Goal: Transaction & Acquisition: Purchase product/service

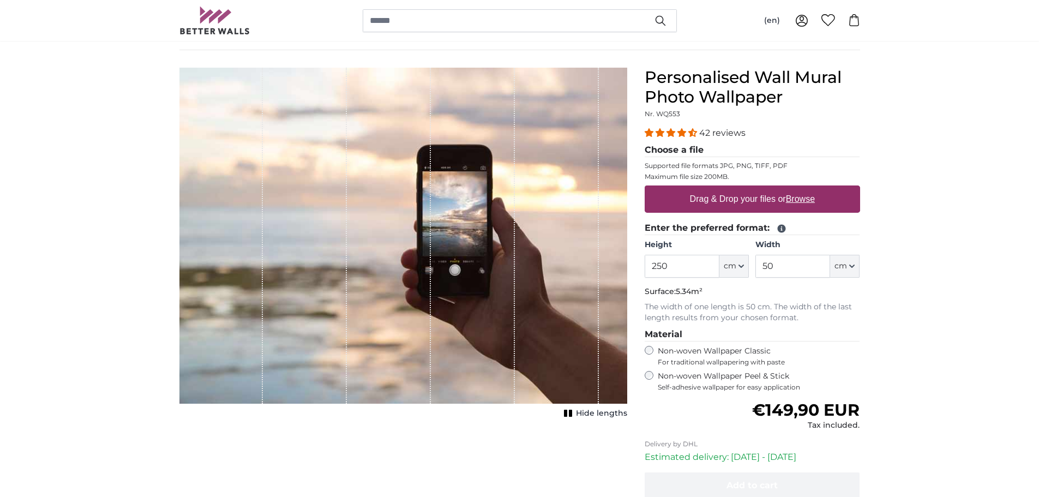
scroll to position [55, 0]
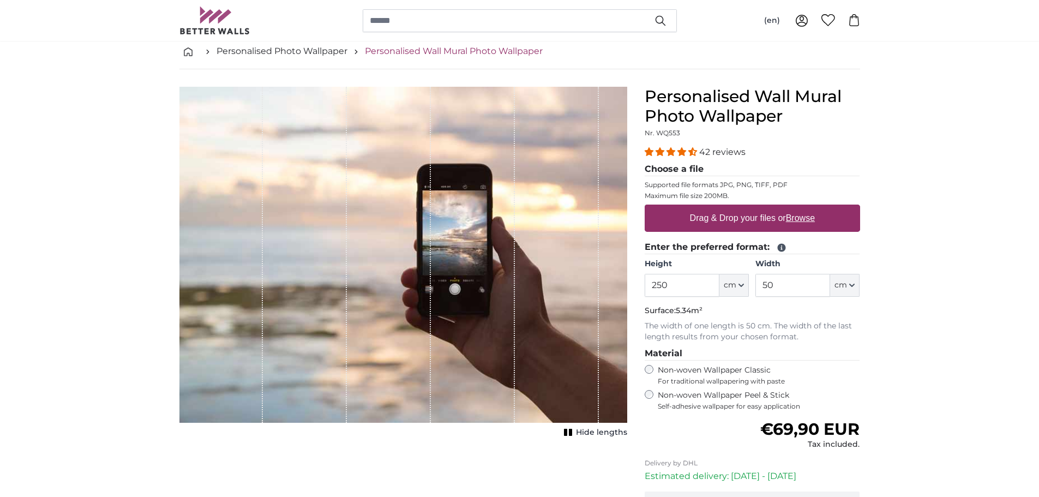
click at [443, 52] on link "Personalised Wall Mural Photo Wallpaper" at bounding box center [454, 51] width 178 height 13
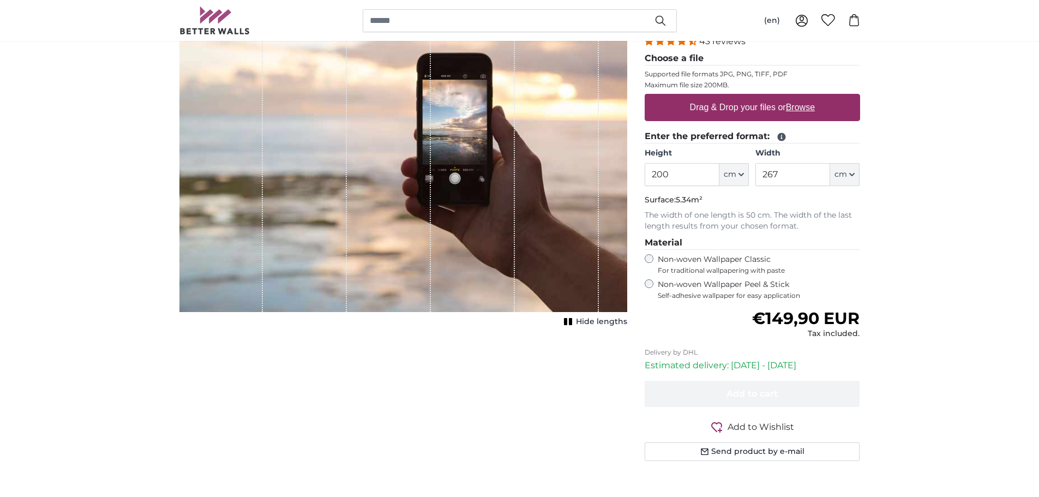
scroll to position [164, 0]
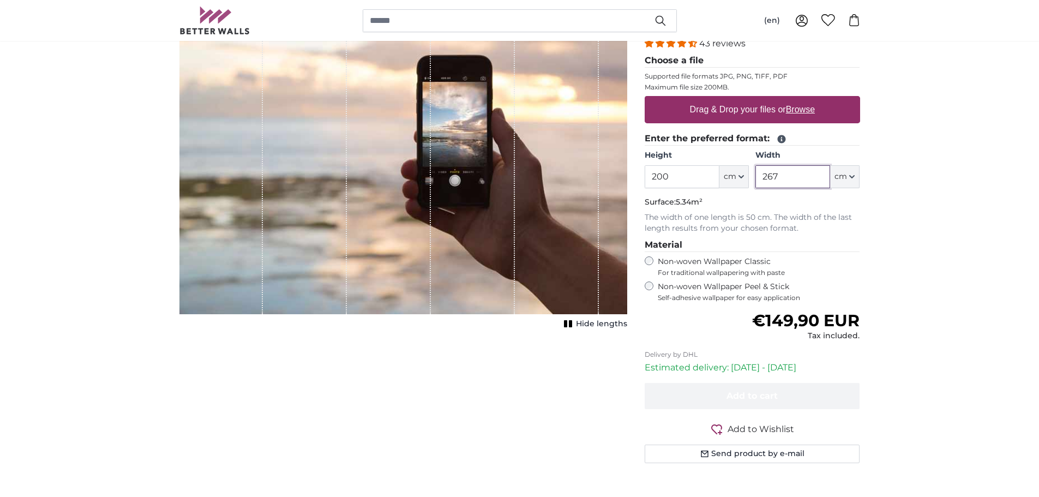
click at [783, 174] on input "267" at bounding box center [792, 176] width 75 height 23
drag, startPoint x: 784, startPoint y: 176, endPoint x: 733, endPoint y: 165, distance: 52.3
click at [733, 166] on div "Height 200 ft cm Centimeter (cm) Inches (inch) Feet (ft. in.) Width 267 ft cm C…" at bounding box center [751, 169] width 215 height 38
type input "50"
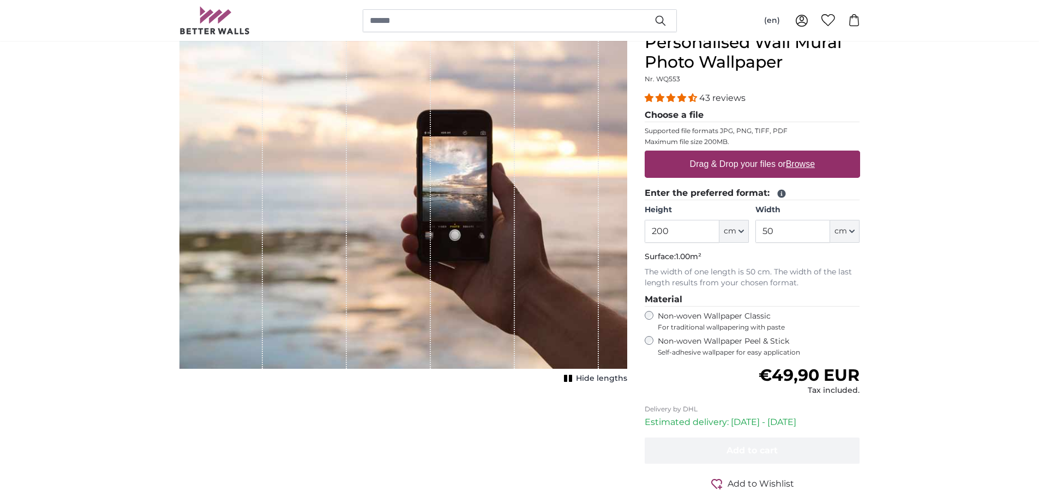
scroll to position [55, 0]
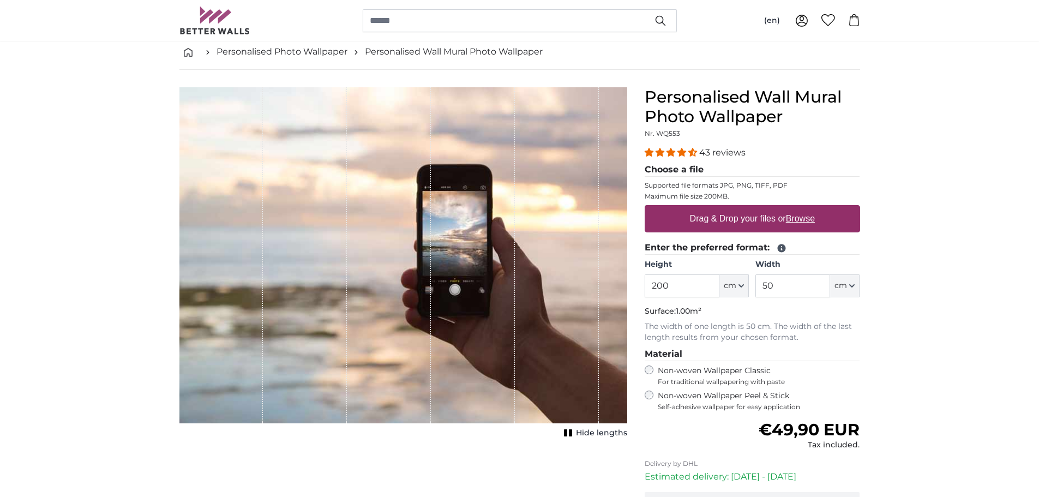
click at [746, 222] on label "Drag & Drop your files or Browse" at bounding box center [752, 219] width 134 height 22
click at [746, 208] on input "Drag & Drop your files or Browse" at bounding box center [751, 206] width 215 height 3
type input "**********"
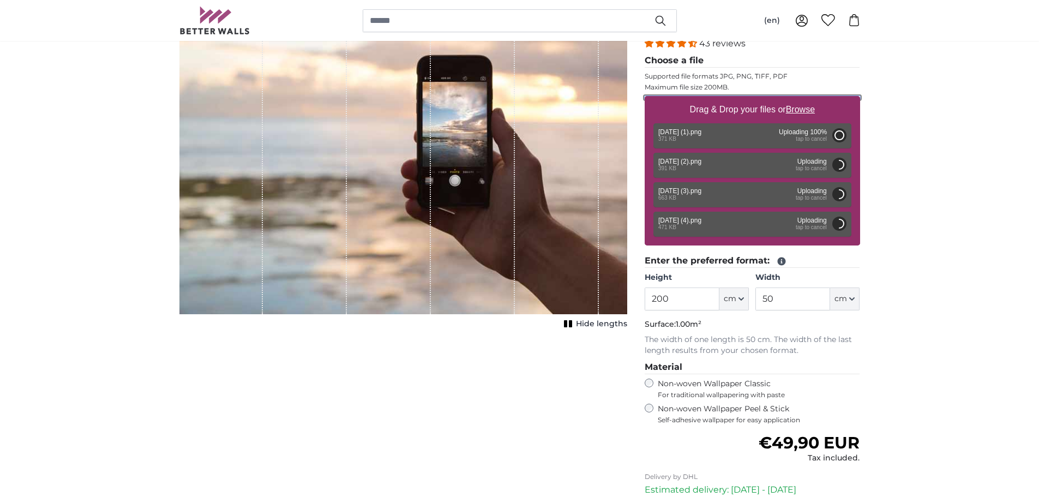
scroll to position [218, 0]
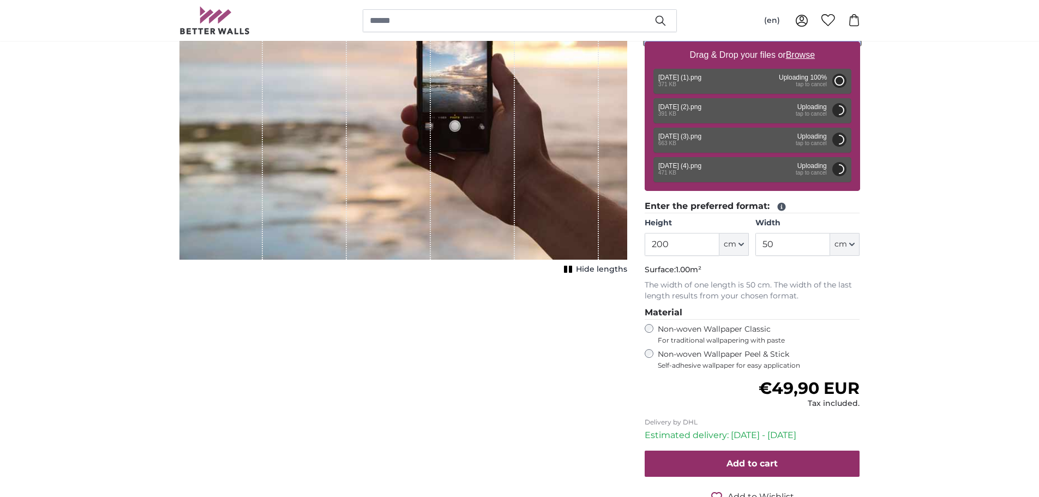
type input "71"
type input "118.6"
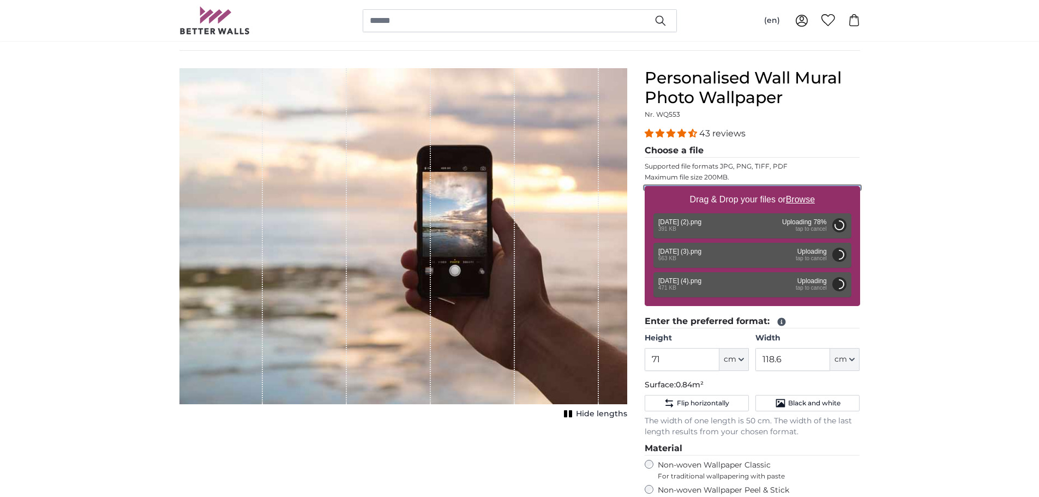
scroll to position [55, 0]
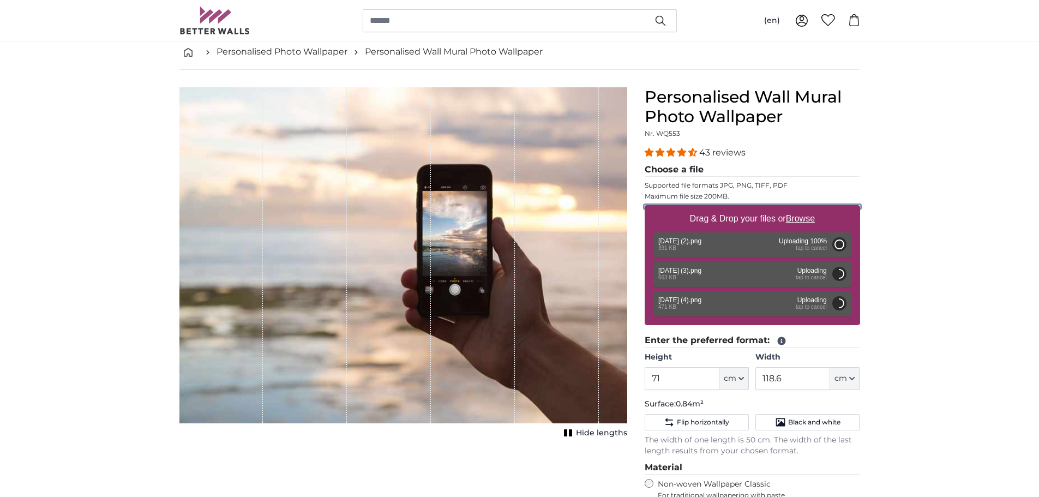
type input "71"
type input "118.6"
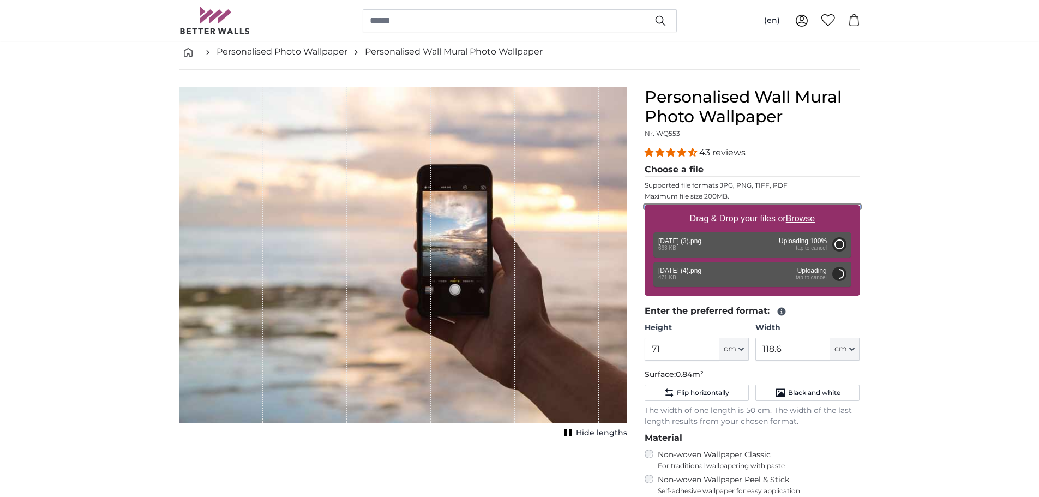
type input "71"
type input "118.6"
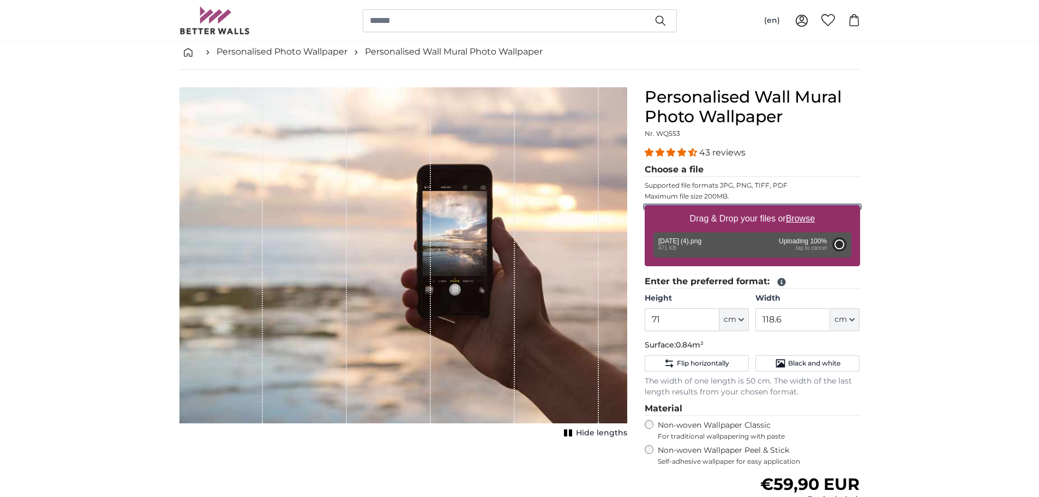
type input "71"
type input "118.6"
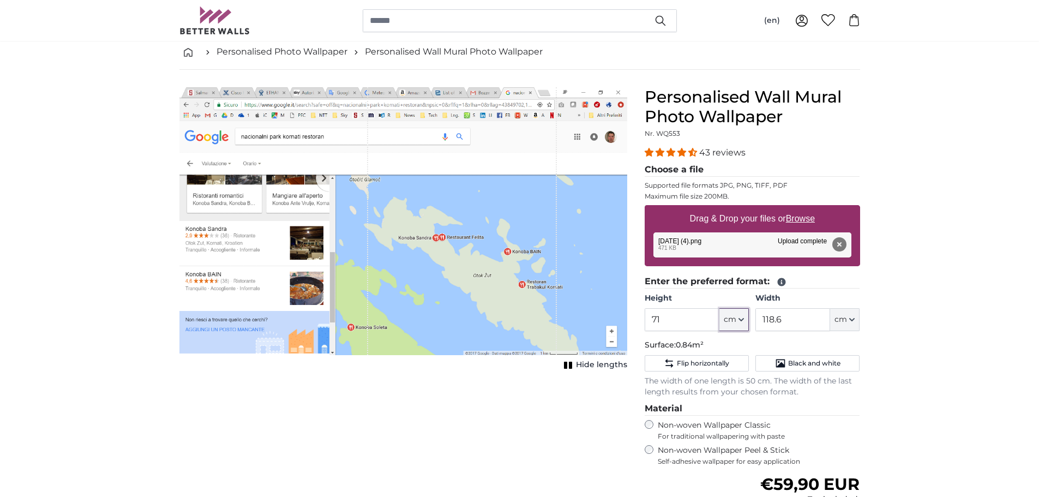
click at [738, 319] on icon "button" at bounding box center [740, 319] width 5 height 5
click at [733, 347] on link "Centimeter (cm)" at bounding box center [734, 349] width 96 height 20
click at [669, 319] on input "71" at bounding box center [681, 319] width 75 height 23
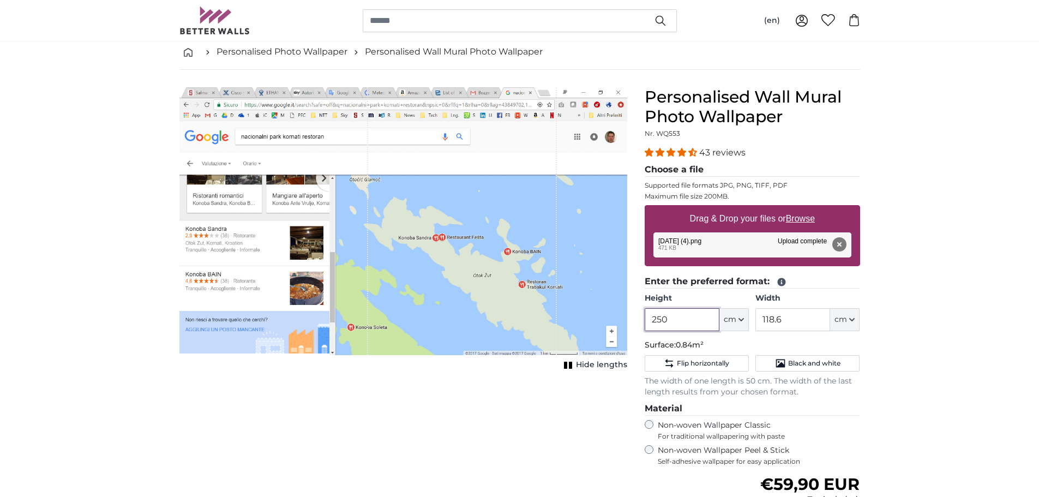
type input "250"
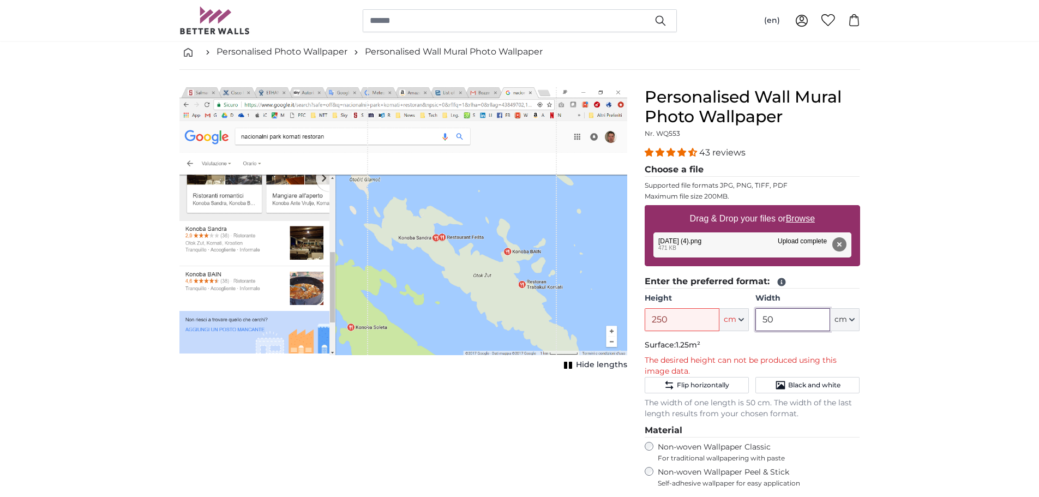
type input "50"
drag, startPoint x: 665, startPoint y: 317, endPoint x: 627, endPoint y: 310, distance: 38.2
click at [627, 310] on product-detail "Cancel Crop image Hide lengths Personalised Wall Mural Photo Wallpaper Nr. WQ55…" at bounding box center [520, 372] width 698 height 605
type input "200"
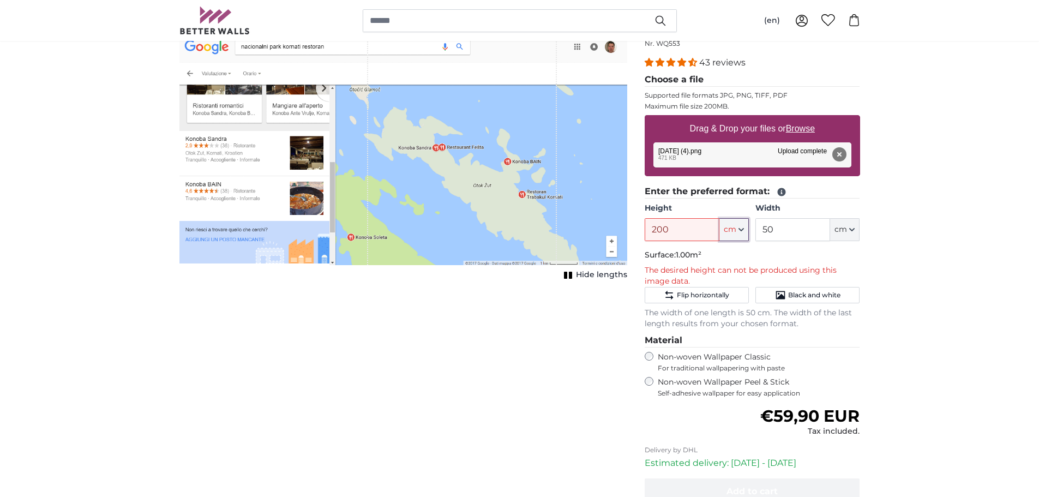
scroll to position [164, 0]
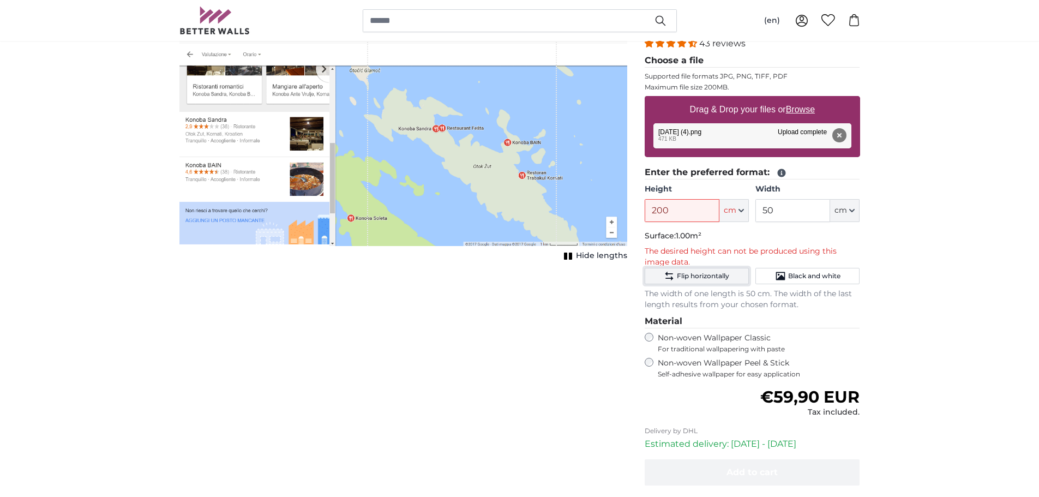
click at [708, 273] on span "Flip horizontally" at bounding box center [703, 275] width 52 height 9
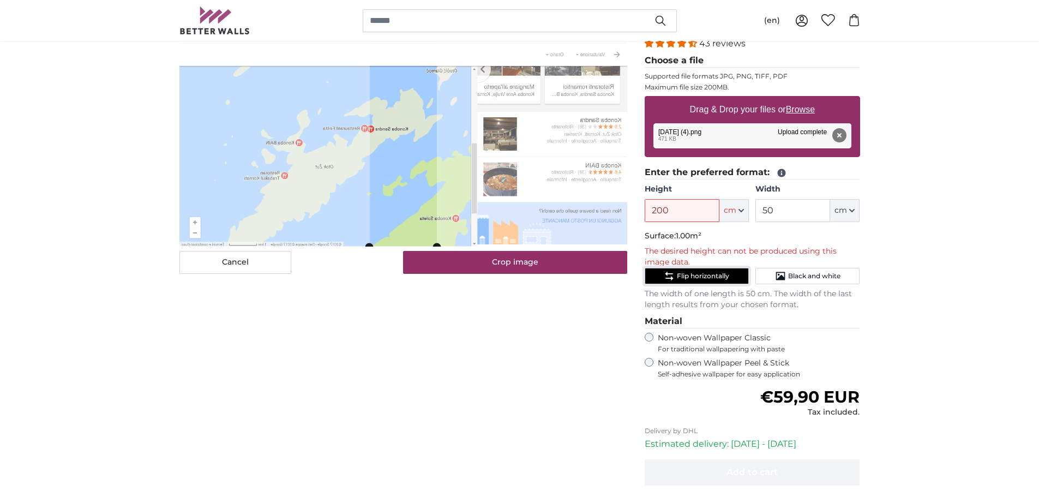
click at [708, 273] on span "Flip horizontally" at bounding box center [703, 275] width 52 height 9
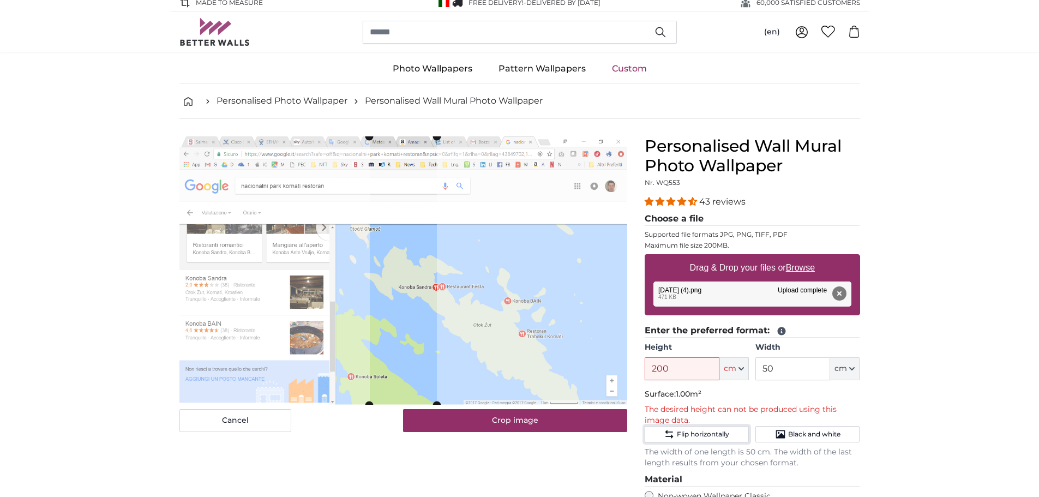
scroll to position [0, 0]
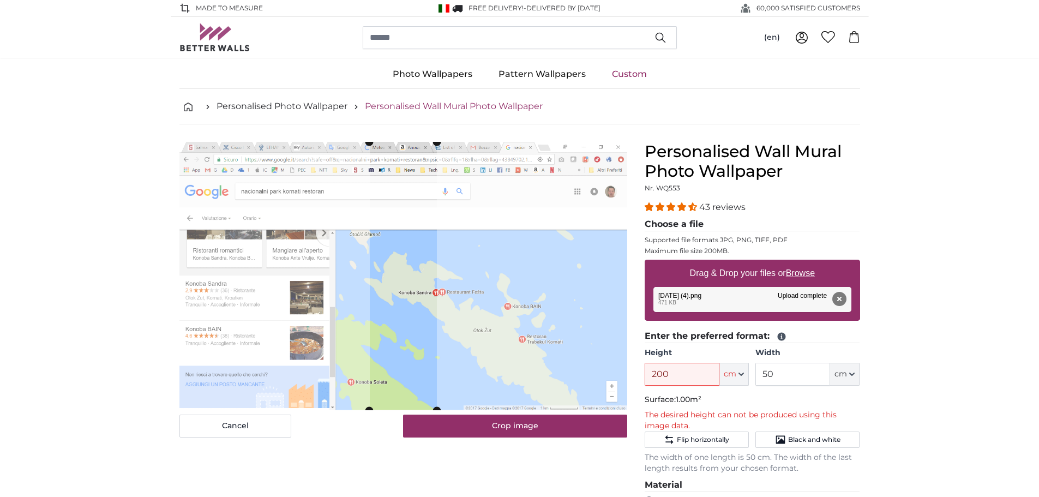
click at [441, 104] on link "Personalised Wall Mural Photo Wallpaper" at bounding box center [454, 106] width 178 height 13
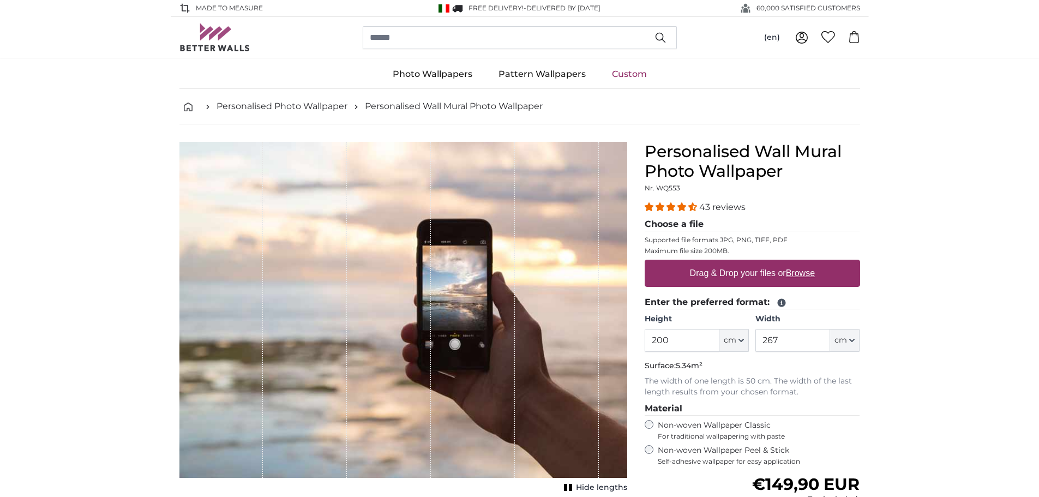
click at [401, 107] on link "Personalised Wall Mural Photo Wallpaper" at bounding box center [454, 106] width 178 height 13
click at [255, 105] on link "Personalised Photo Wallpaper" at bounding box center [281, 106] width 131 height 13
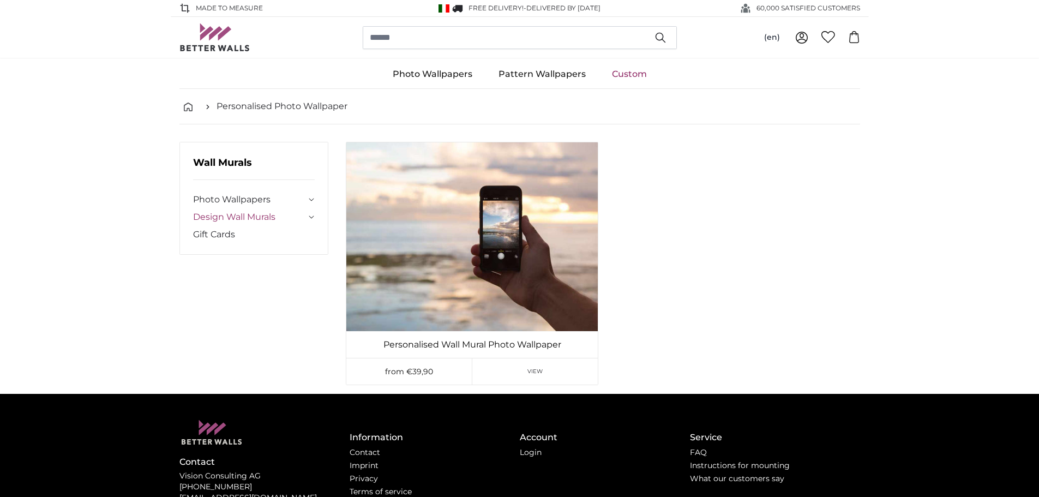
click at [234, 213] on link "Design Wall Murals" at bounding box center [249, 216] width 113 height 13
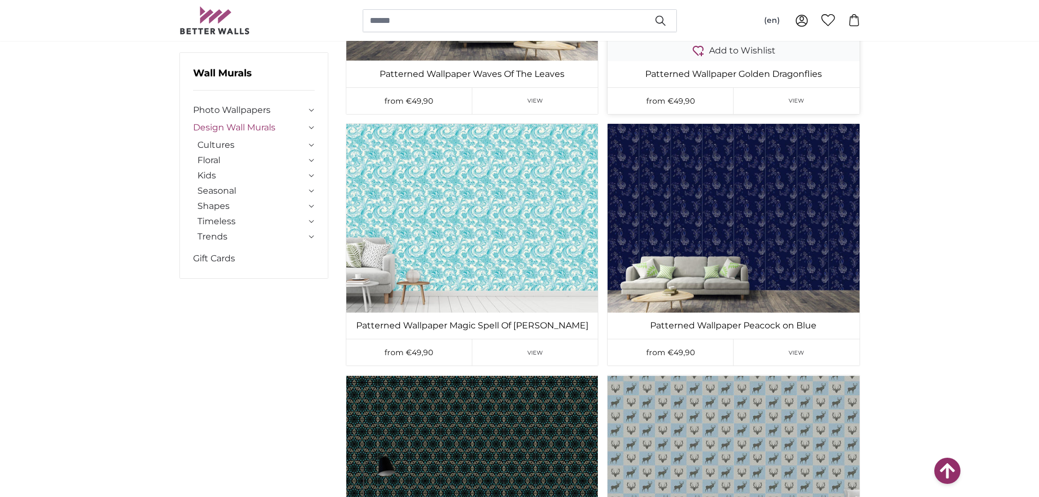
scroll to position [382, 0]
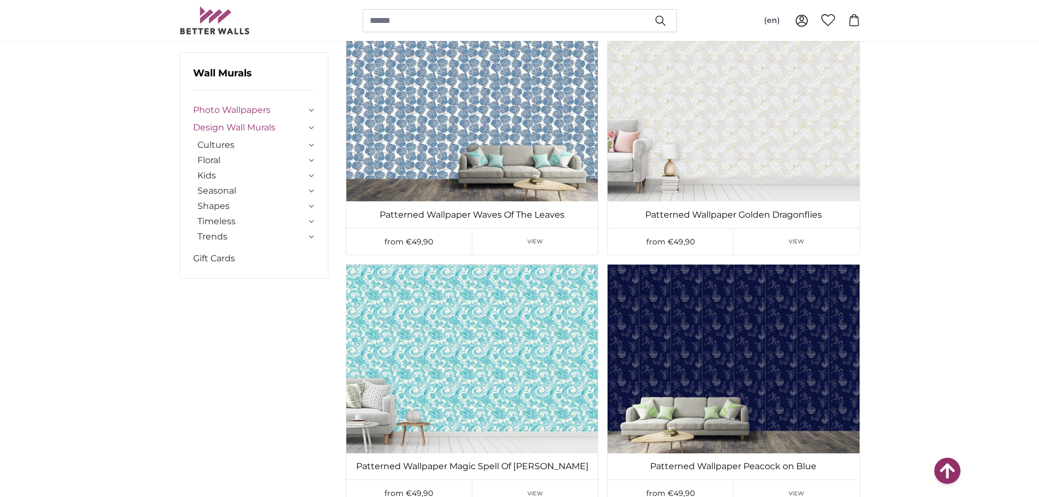
click at [251, 105] on link "Photo Wallpapers" at bounding box center [249, 110] width 113 height 13
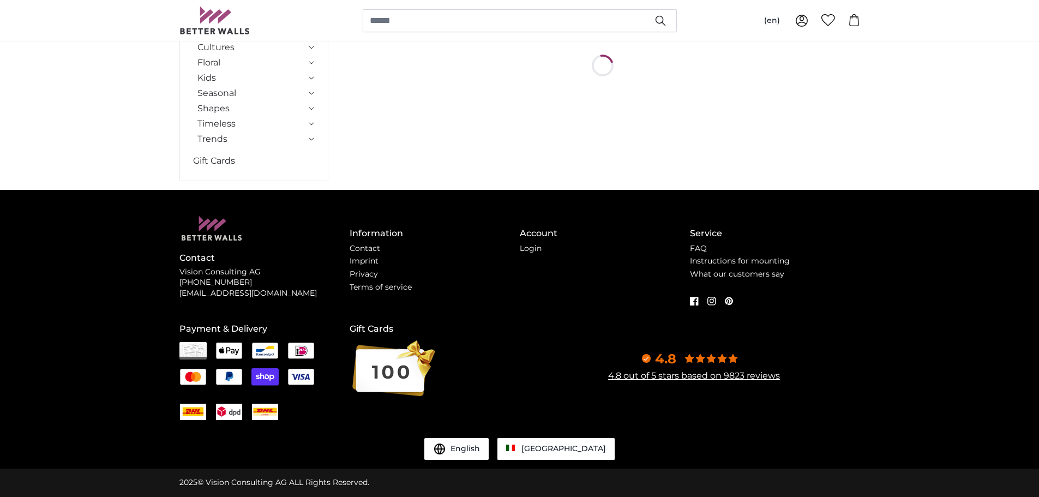
scroll to position [0, 0]
